Goal: Check status

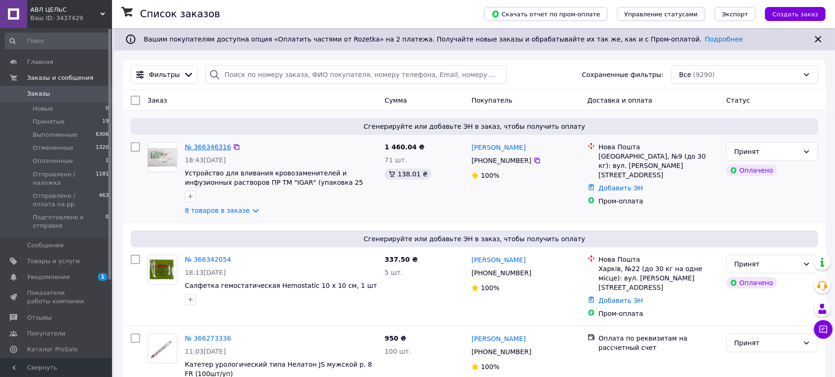
click at [197, 144] on link "№ 366346316" at bounding box center [208, 146] width 46 height 7
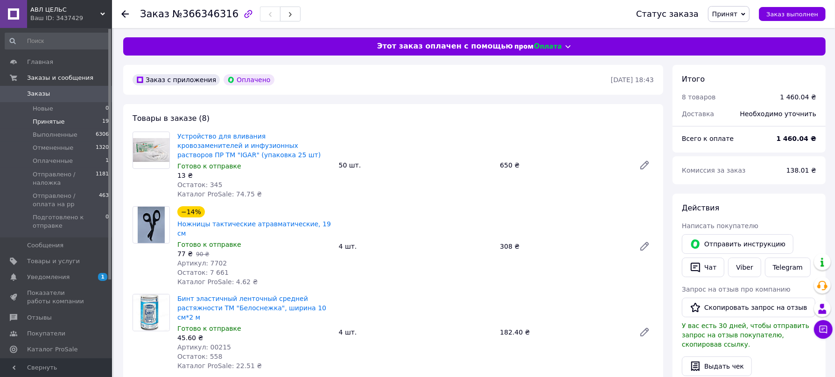
click at [39, 123] on span "Принятые" at bounding box center [49, 122] width 32 height 8
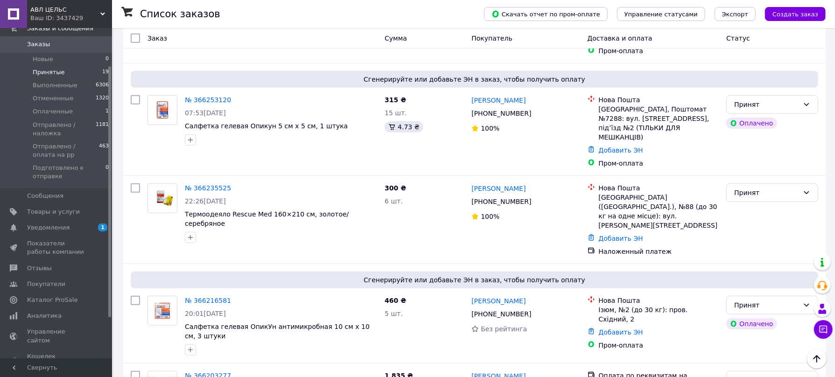
scroll to position [487, 0]
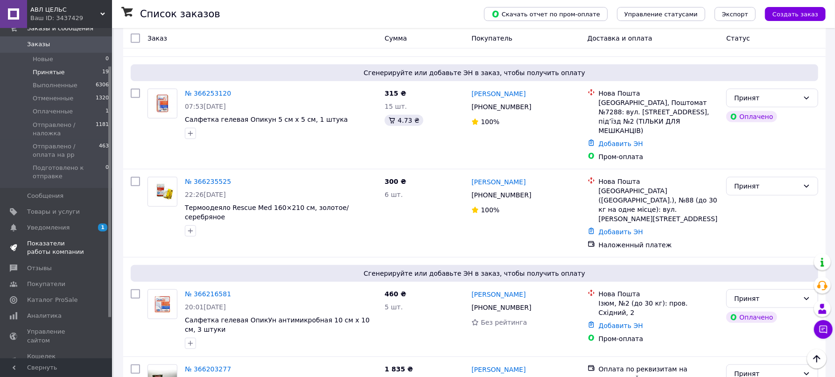
click at [46, 245] on span "Показатели работы компании" at bounding box center [56, 248] width 59 height 17
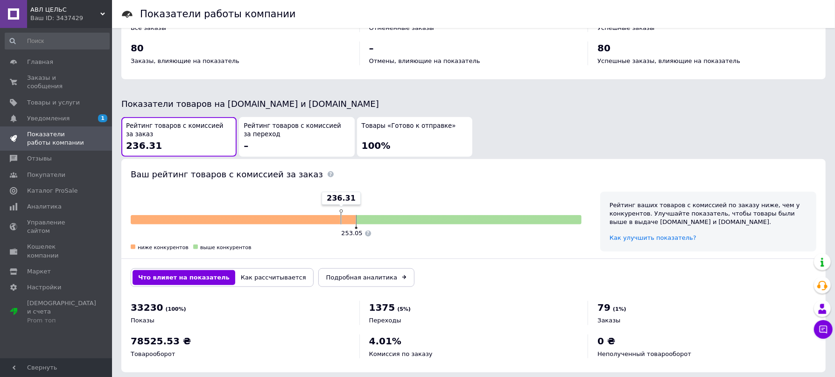
scroll to position [443, 0]
